Goal: Go to known website: Go to known website

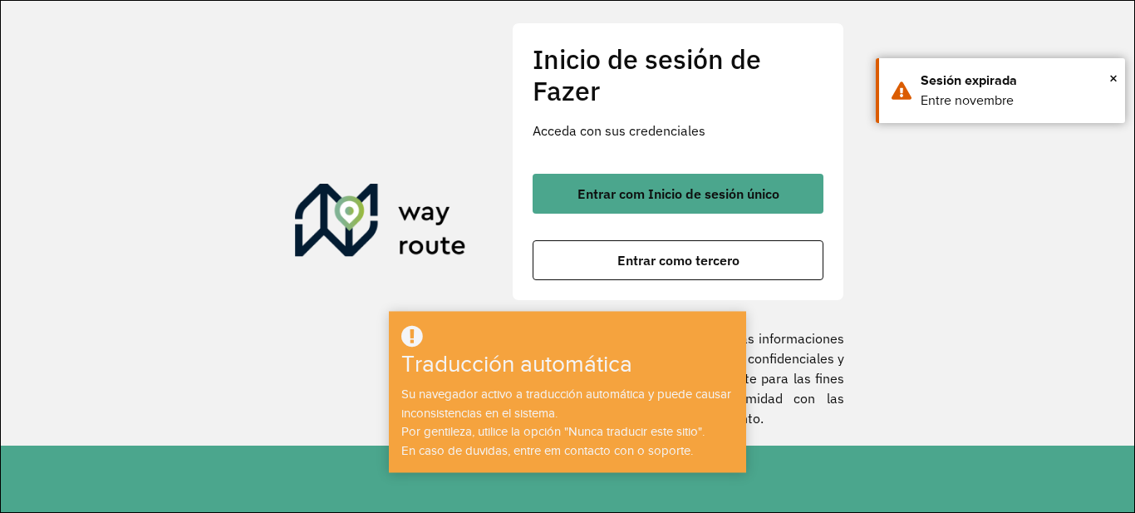
click at [849, 278] on section "Inicio de sesión de Fazer Acceda con sus credenciales Entrar com Inicio de sesi…" at bounding box center [568, 223] width 1134 height 445
click at [1110, 80] on font "×" at bounding box center [1114, 78] width 8 height 18
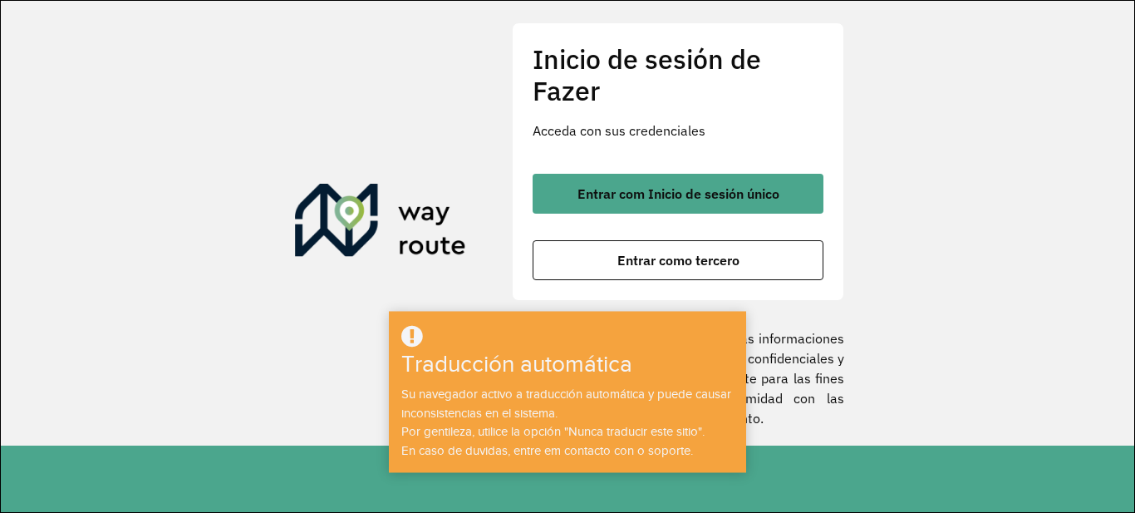
click at [323, 311] on section "Inicio de sesión de Fazer Acceda con sus credenciales Entrar com Inicio de sesi…" at bounding box center [568, 223] width 1134 height 445
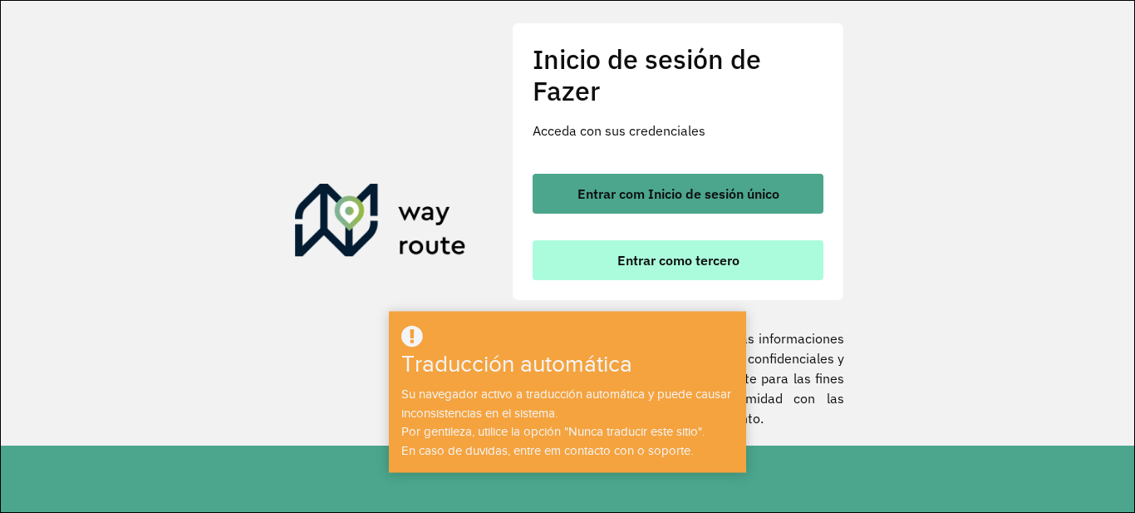
click at [694, 264] on font "Entrar como tercero" at bounding box center [679, 260] width 122 height 17
